Goal: Task Accomplishment & Management: Use online tool/utility

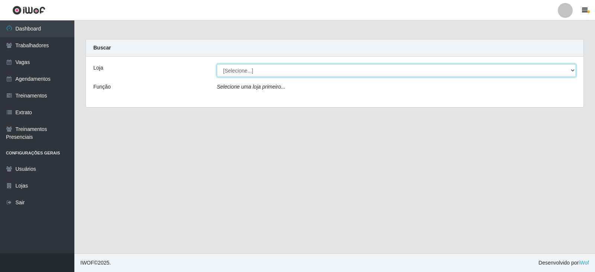
click at [506, 69] on select "[Selecione...] SuperFácil Atacado - Alto de São Manoel SuperFácil Atacado - Ema…" at bounding box center [396, 70] width 359 height 13
select select "540"
click at [217, 64] on select "[Selecione...] SuperFácil Atacado - Alto de São Manoel SuperFácil Atacado - Ema…" at bounding box center [396, 70] width 359 height 13
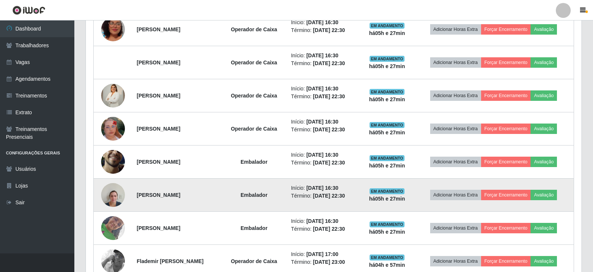
scroll to position [433, 0]
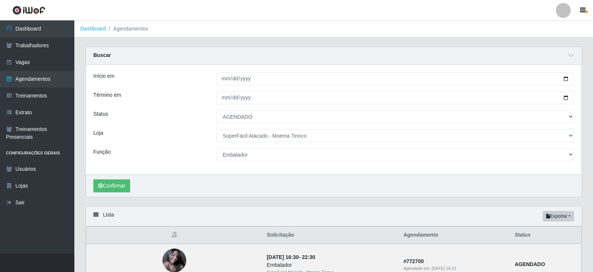
select select "AGENDADO"
select select "540"
select select "1"
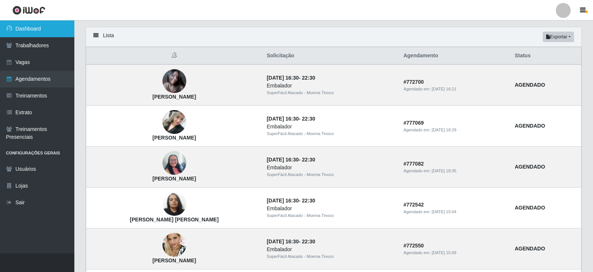
click at [38, 32] on link "Dashboard" at bounding box center [37, 28] width 74 height 17
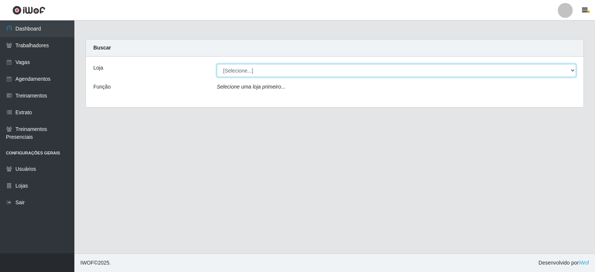
click at [286, 71] on select "[Selecione...] SuperFácil Atacado - Alto de São Manoel SuperFácil Atacado - Ema…" at bounding box center [396, 70] width 359 height 13
select select "540"
click at [217, 64] on select "[Selecione...] SuperFácil Atacado - Alto de São Manoel SuperFácil Atacado - Ema…" at bounding box center [396, 70] width 359 height 13
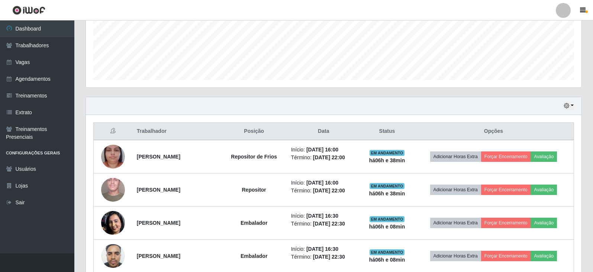
scroll to position [223, 0]
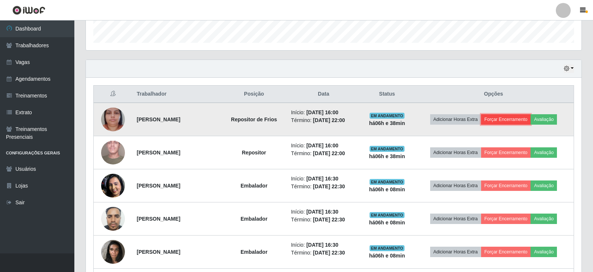
click at [502, 118] on button "Forçar Encerramento" at bounding box center [506, 119] width 50 height 10
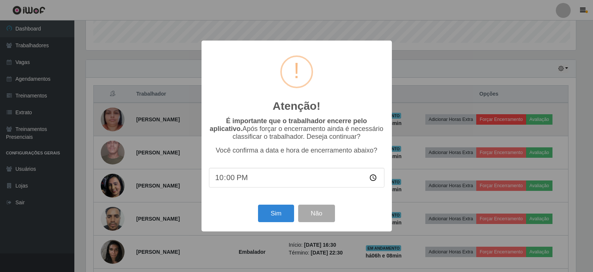
scroll to position [154, 492]
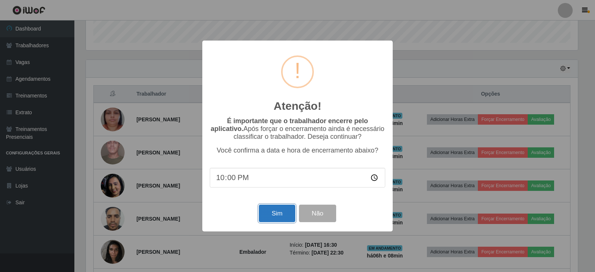
click at [289, 217] on button "Sim" at bounding box center [277, 213] width 36 height 17
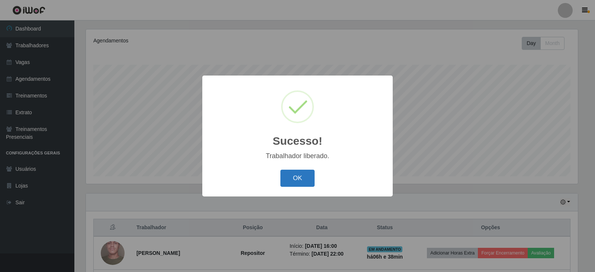
click at [310, 177] on button "OK" at bounding box center [298, 178] width 35 height 17
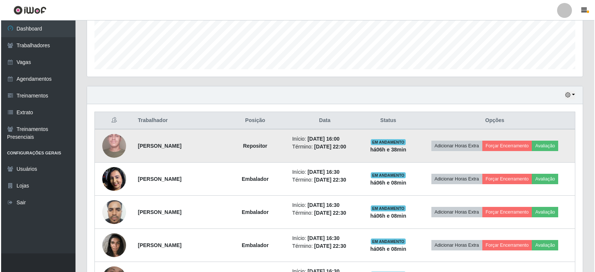
scroll to position [201, 0]
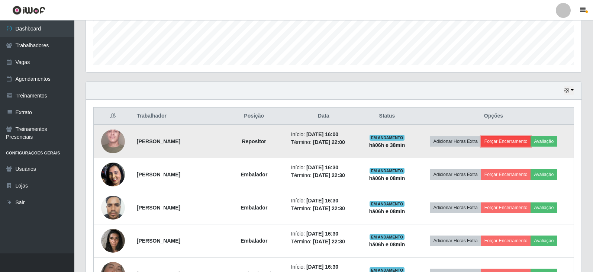
click at [526, 141] on button "Forçar Encerramento" at bounding box center [506, 141] width 50 height 10
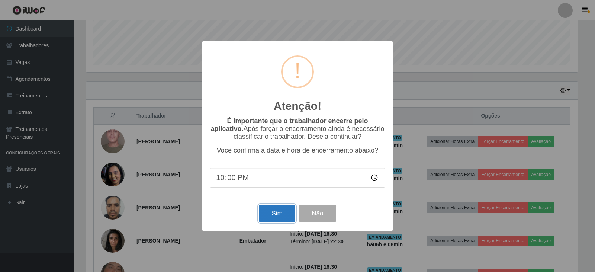
click at [287, 214] on button "Sim" at bounding box center [277, 213] width 36 height 17
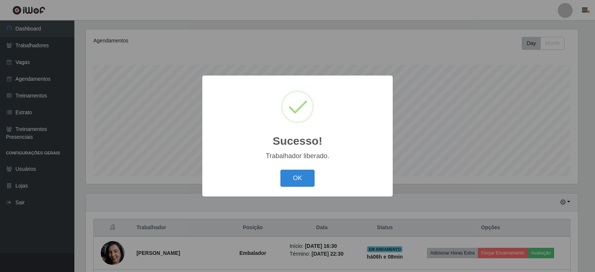
click at [316, 181] on div "OK Cancel" at bounding box center [298, 177] width 176 height 21
click at [302, 176] on button "OK" at bounding box center [298, 178] width 35 height 17
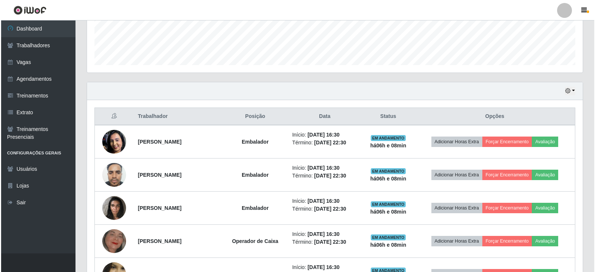
scroll to position [201, 0]
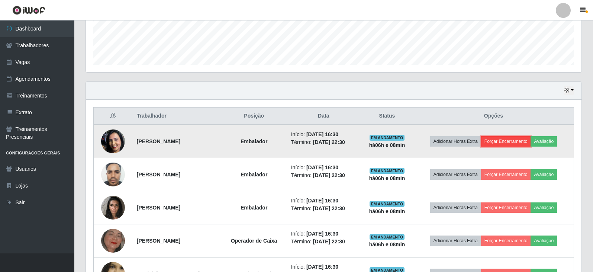
click at [500, 138] on button "Forçar Encerramento" at bounding box center [506, 141] width 50 height 10
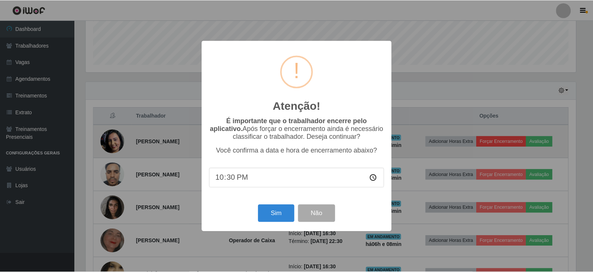
scroll to position [154, 492]
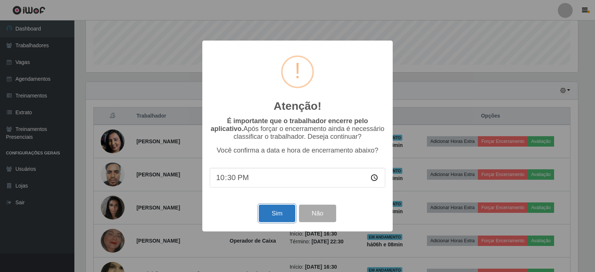
click at [284, 217] on button "Sim" at bounding box center [277, 213] width 36 height 17
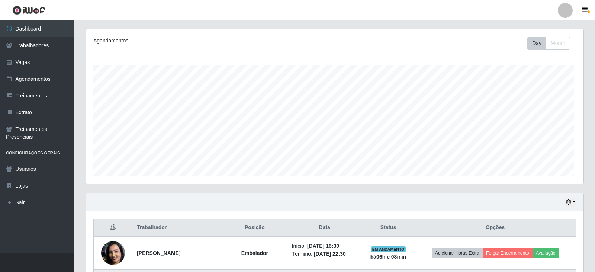
scroll to position [0, 0]
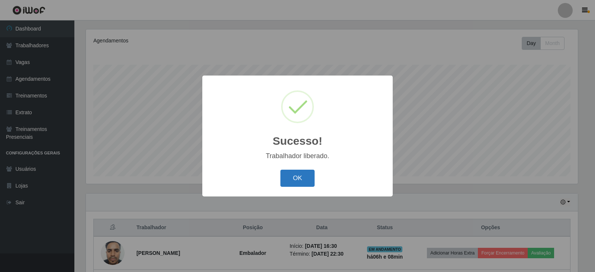
click at [292, 176] on button "OK" at bounding box center [298, 178] width 35 height 17
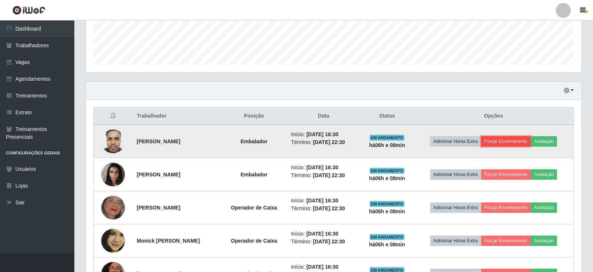
click at [522, 141] on button "Forçar Encerramento" at bounding box center [506, 141] width 50 height 10
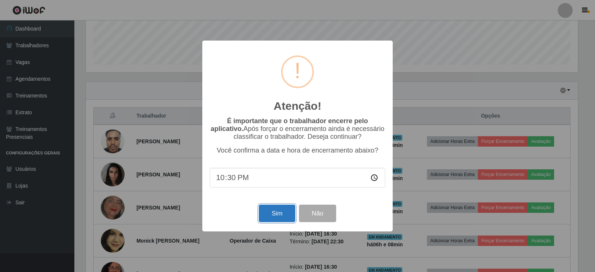
click at [276, 221] on button "Sim" at bounding box center [277, 213] width 36 height 17
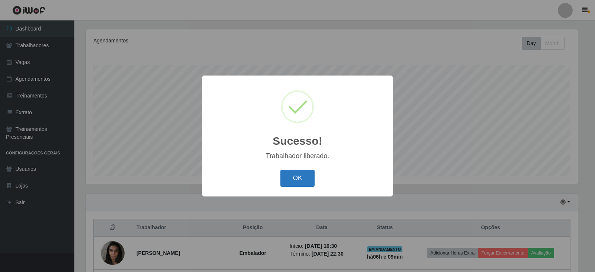
click at [303, 179] on button "OK" at bounding box center [298, 178] width 35 height 17
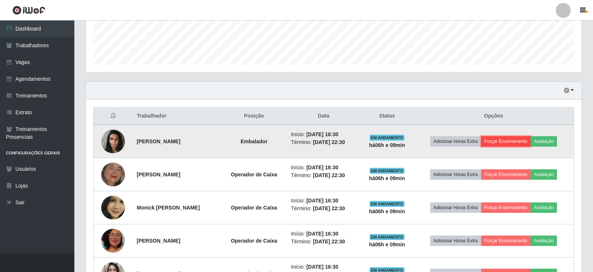
click at [528, 143] on button "Forçar Encerramento" at bounding box center [506, 141] width 50 height 10
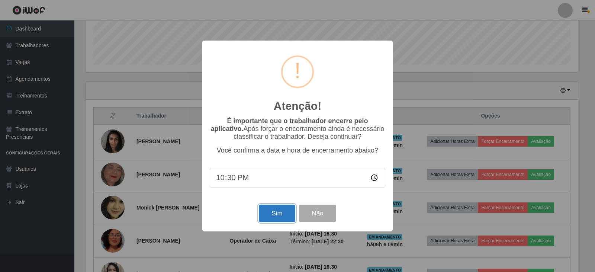
click at [284, 213] on button "Sim" at bounding box center [277, 213] width 36 height 17
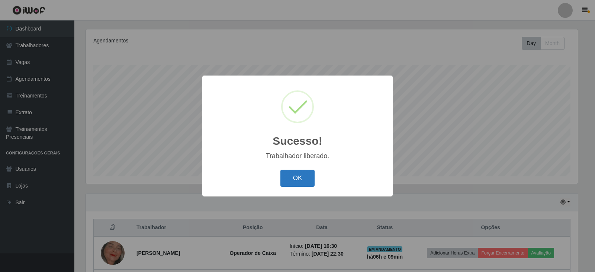
click at [298, 183] on button "OK" at bounding box center [298, 178] width 35 height 17
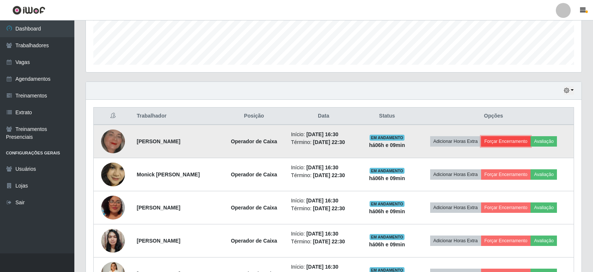
click at [508, 141] on button "Forçar Encerramento" at bounding box center [506, 141] width 50 height 10
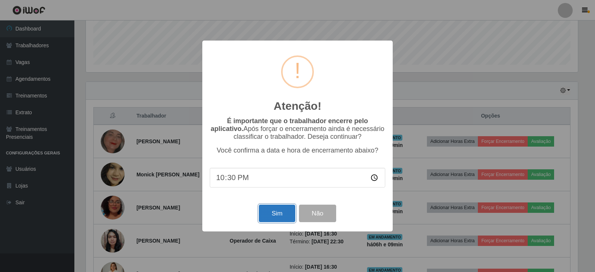
click at [279, 215] on button "Sim" at bounding box center [277, 213] width 36 height 17
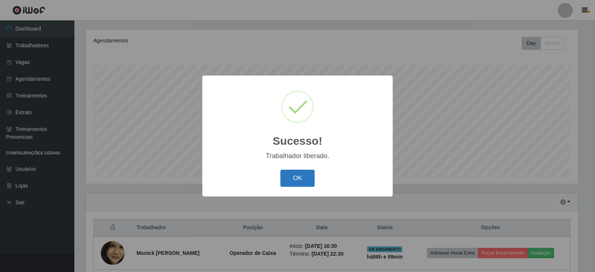
click at [303, 177] on button "OK" at bounding box center [298, 178] width 35 height 17
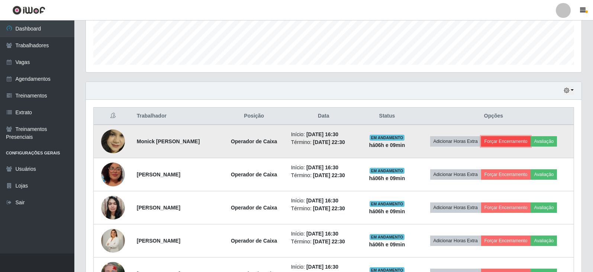
click at [512, 144] on button "Forçar Encerramento" at bounding box center [506, 141] width 50 height 10
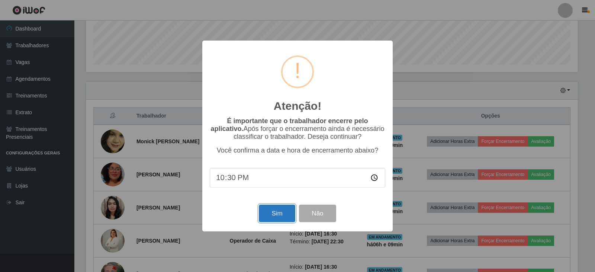
click at [280, 211] on button "Sim" at bounding box center [277, 213] width 36 height 17
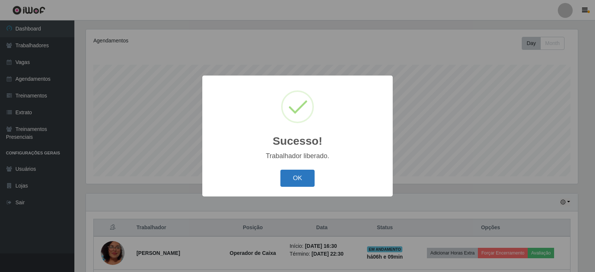
click at [307, 180] on button "OK" at bounding box center [298, 178] width 35 height 17
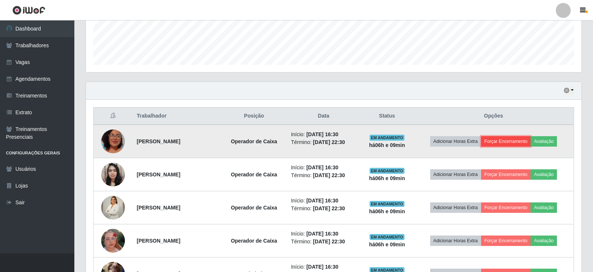
click at [519, 139] on button "Forçar Encerramento" at bounding box center [506, 141] width 50 height 10
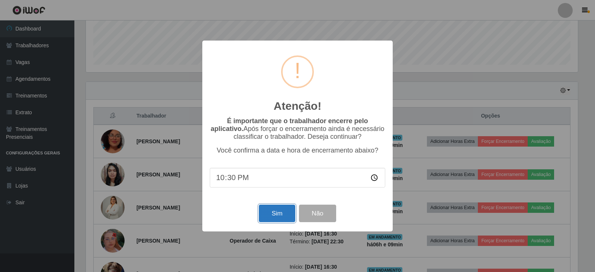
click at [282, 214] on button "Sim" at bounding box center [277, 213] width 36 height 17
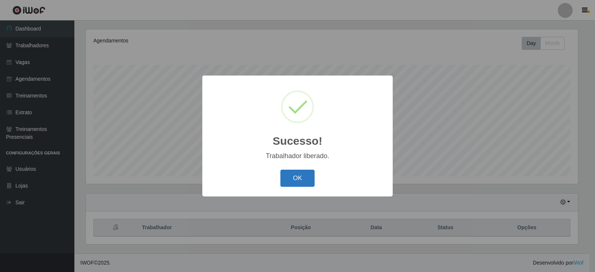
click at [302, 178] on button "OK" at bounding box center [298, 178] width 35 height 17
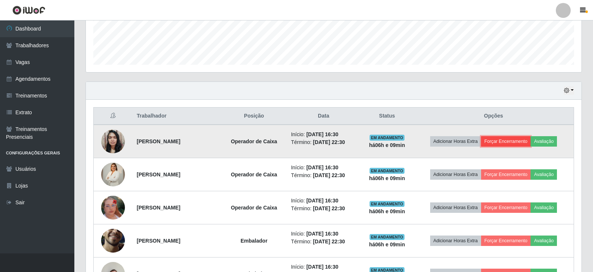
click at [515, 140] on button "Forçar Encerramento" at bounding box center [506, 141] width 50 height 10
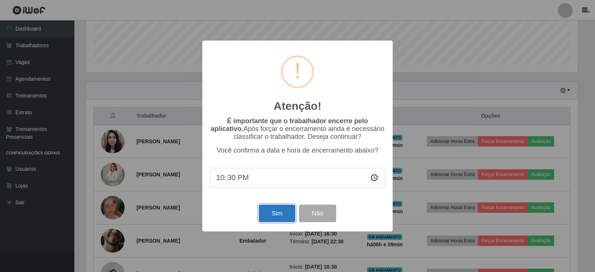
click at [278, 218] on button "Sim" at bounding box center [277, 213] width 36 height 17
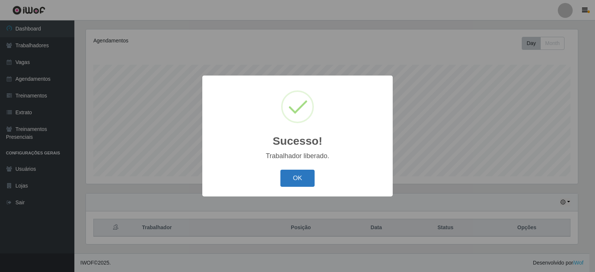
click at [306, 175] on button "OK" at bounding box center [298, 178] width 35 height 17
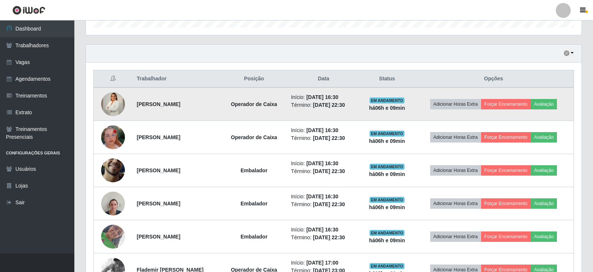
click at [514, 110] on td "Adicionar Horas Extra Forçar Encerramento Avaliação" at bounding box center [494, 103] width 161 height 33
click at [511, 103] on button "Forçar Encerramento" at bounding box center [506, 104] width 50 height 10
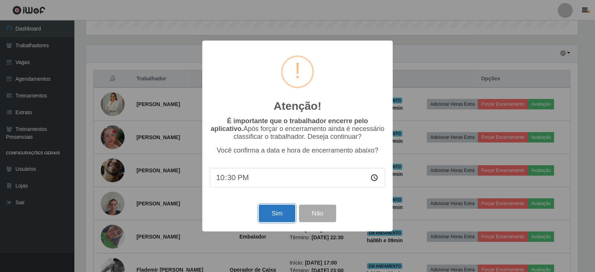
click at [282, 214] on button "Sim" at bounding box center [277, 213] width 36 height 17
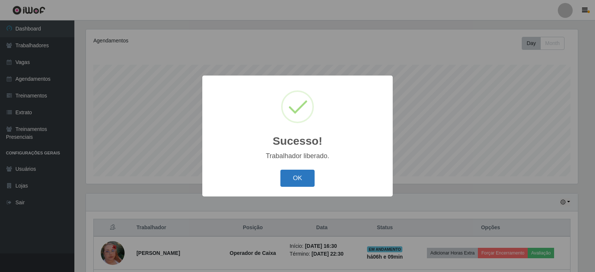
click at [301, 171] on button "OK" at bounding box center [298, 178] width 35 height 17
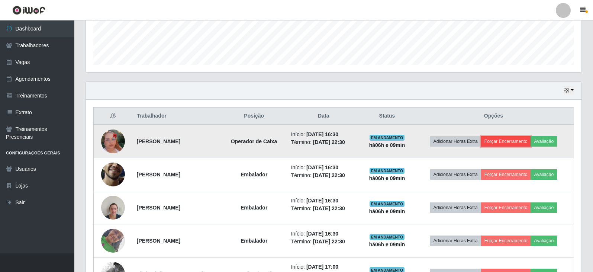
click at [517, 142] on button "Forçar Encerramento" at bounding box center [506, 141] width 50 height 10
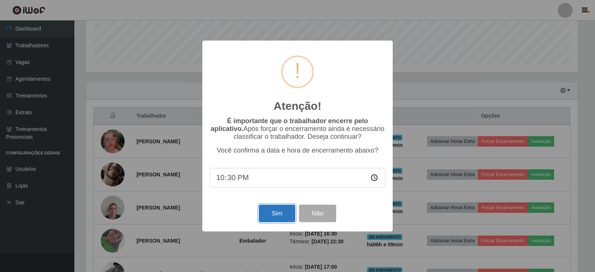
click at [263, 214] on button "Sim" at bounding box center [277, 213] width 36 height 17
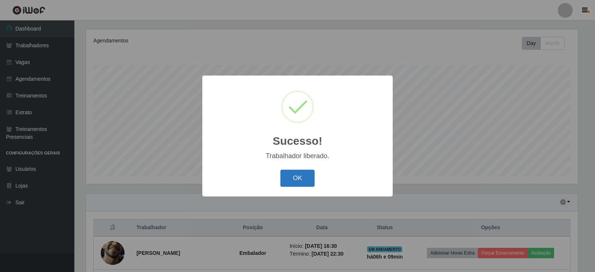
click at [300, 179] on button "OK" at bounding box center [298, 178] width 35 height 17
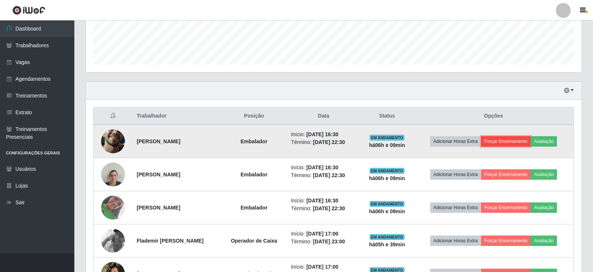
click at [517, 143] on button "Forçar Encerramento" at bounding box center [506, 141] width 50 height 10
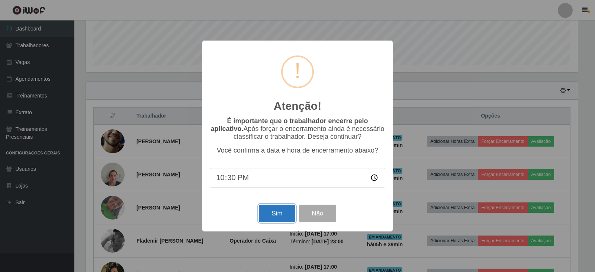
click at [271, 214] on button "Sim" at bounding box center [277, 213] width 36 height 17
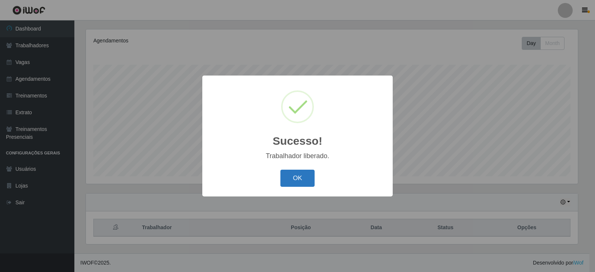
click at [299, 178] on button "OK" at bounding box center [298, 178] width 35 height 17
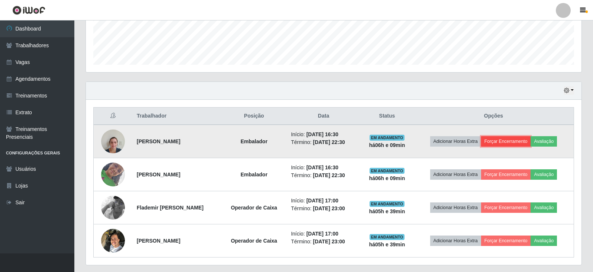
click at [510, 144] on button "Forçar Encerramento" at bounding box center [506, 141] width 50 height 10
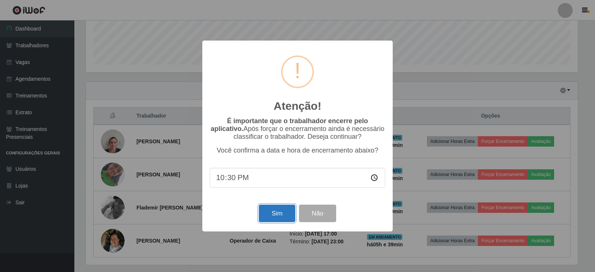
click at [274, 216] on button "Sim" at bounding box center [277, 213] width 36 height 17
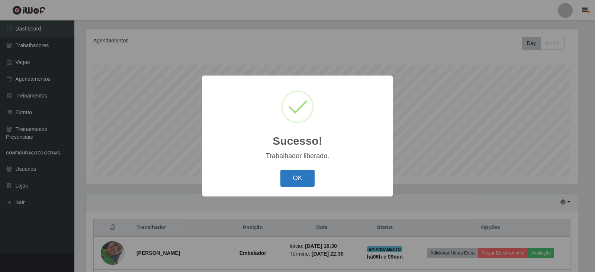
click at [301, 180] on button "OK" at bounding box center [298, 178] width 35 height 17
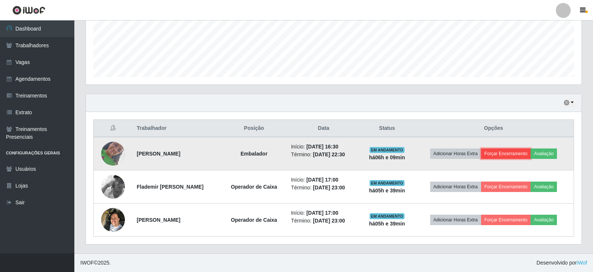
click at [513, 153] on button "Forçar Encerramento" at bounding box center [506, 153] width 50 height 10
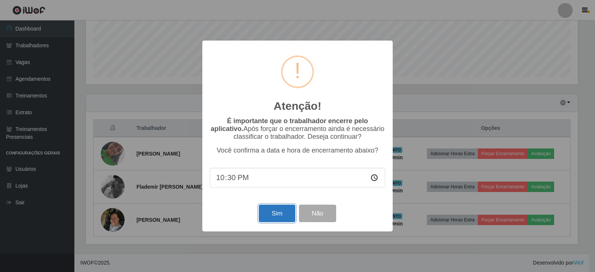
click at [279, 218] on button "Sim" at bounding box center [277, 213] width 36 height 17
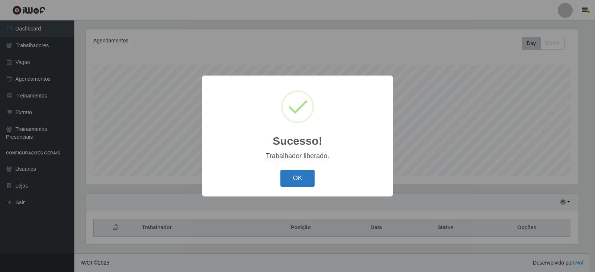
click at [298, 183] on button "OK" at bounding box center [298, 178] width 35 height 17
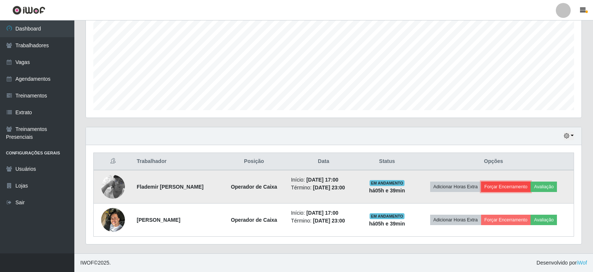
click at [512, 188] on button "Forçar Encerramento" at bounding box center [506, 187] width 50 height 10
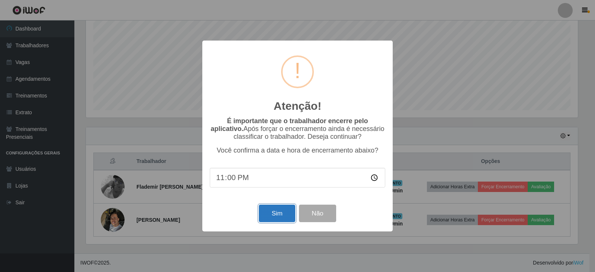
click at [291, 219] on button "Sim" at bounding box center [277, 213] width 36 height 17
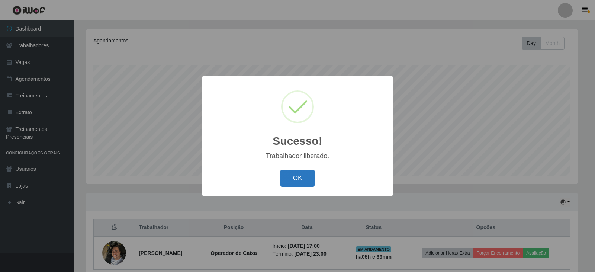
click at [304, 182] on button "OK" at bounding box center [298, 178] width 35 height 17
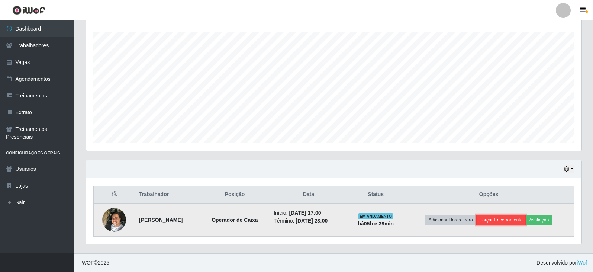
click at [507, 221] on button "Forçar Encerramento" at bounding box center [502, 220] width 50 height 10
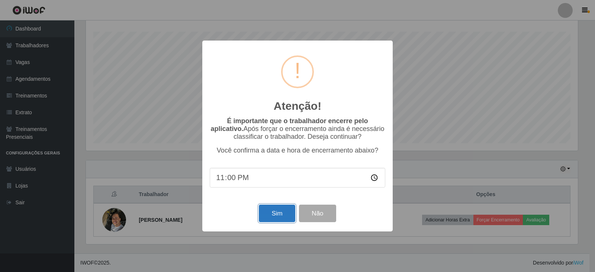
click at [279, 221] on button "Sim" at bounding box center [277, 213] width 36 height 17
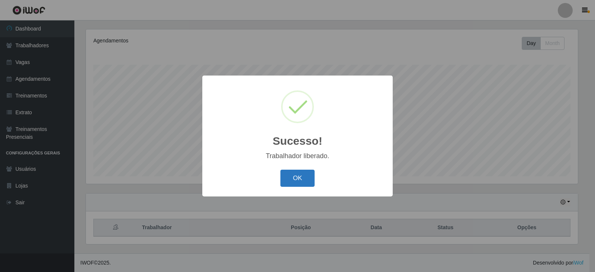
drag, startPoint x: 290, startPoint y: 183, endPoint x: 310, endPoint y: 202, distance: 27.9
click at [293, 189] on div "OK Cancel" at bounding box center [298, 177] width 176 height 21
